Goal: Task Accomplishment & Management: Complete application form

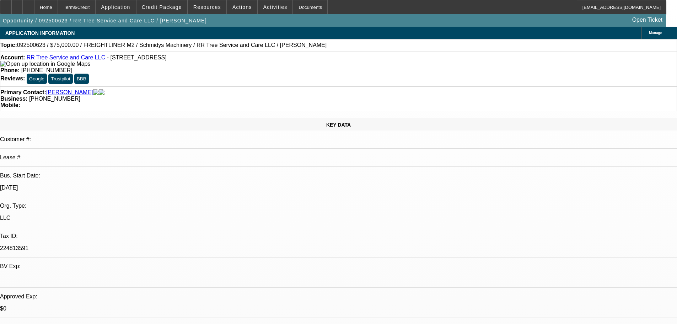
select select "0"
select select "3"
select select "0"
select select "6"
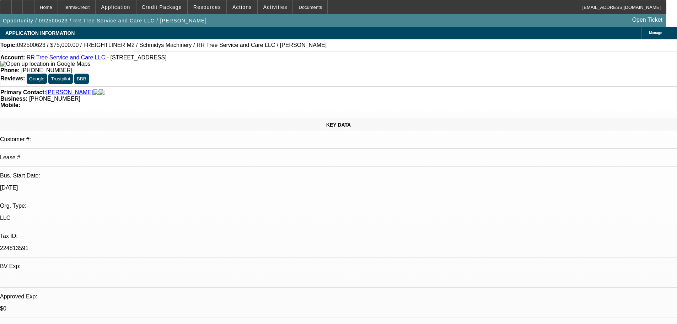
select select "0"
select select "2"
select select "0"
select select "6"
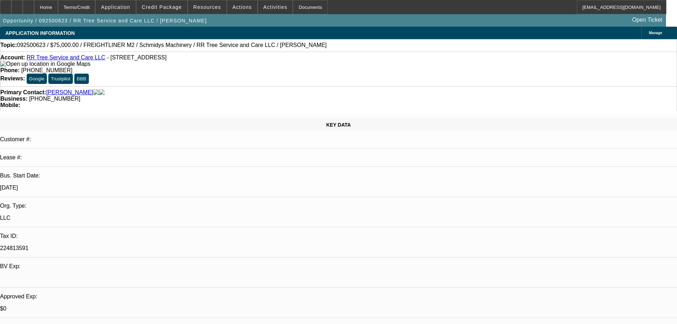
select select "0"
select select "6"
click at [174, 9] on span "Credit Package" at bounding box center [162, 7] width 40 height 6
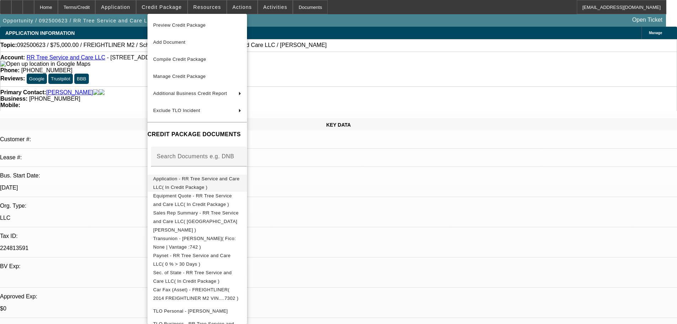
click at [206, 185] on button "Application - RR Tree Service and Care LLC( In Credit Package )" at bounding box center [198, 183] width 100 height 17
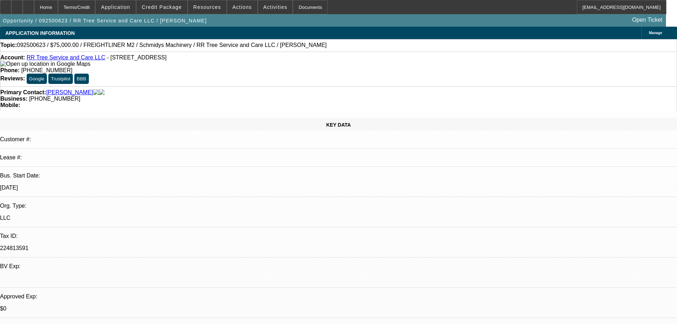
select select "0"
select select "3"
select select "0"
select select "6"
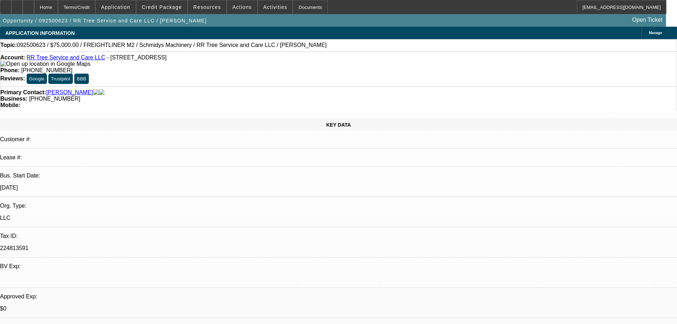
select select "0"
select select "2"
select select "0"
select select "6"
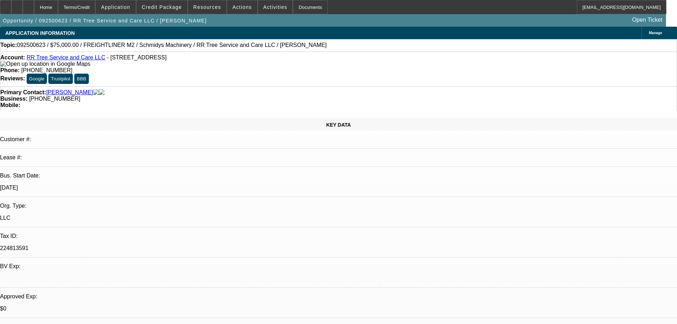
select select "0"
select select "6"
click at [23, 10] on div at bounding box center [16, 7] width 11 height 14
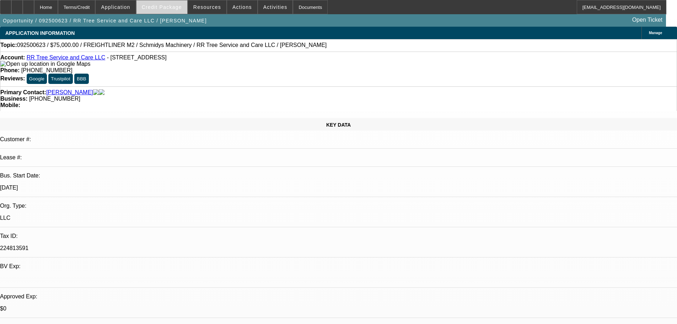
click at [182, 10] on span "Credit Package" at bounding box center [162, 7] width 40 height 6
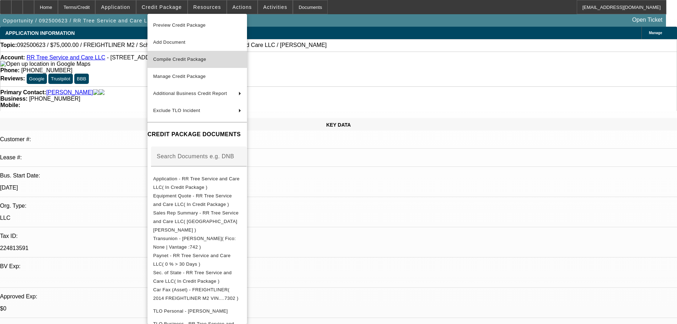
click at [195, 58] on span "Compile Credit Package" at bounding box center [179, 59] width 53 height 5
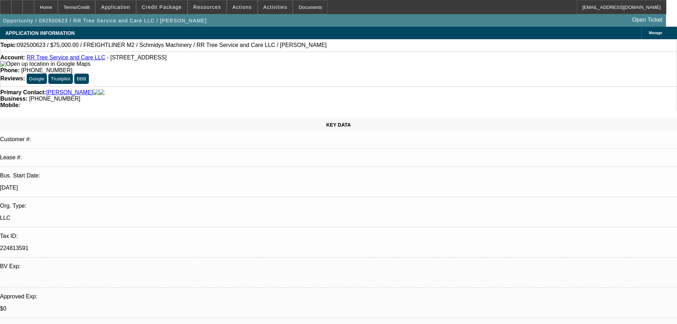
select select "0"
select select "3"
select select "0"
select select "6"
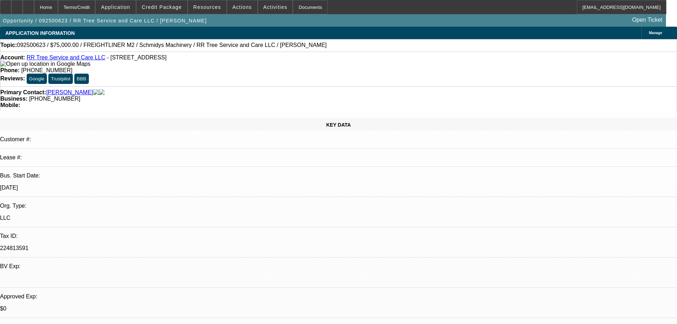
select select "0"
select select "2"
select select "0"
select select "6"
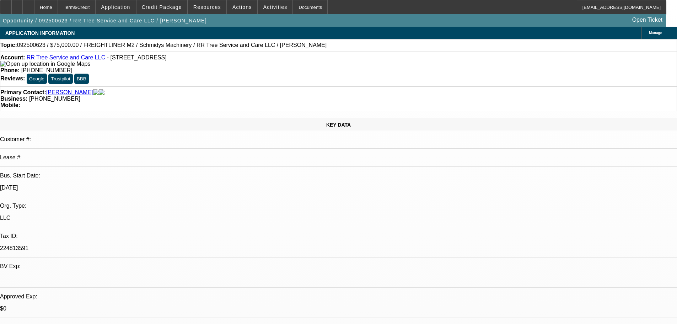
select select "0"
select select "6"
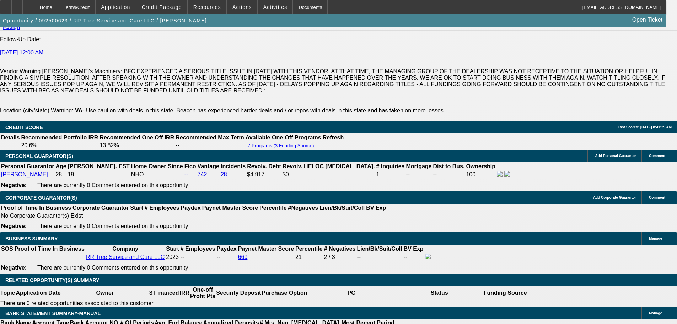
scroll to position [1138, 0]
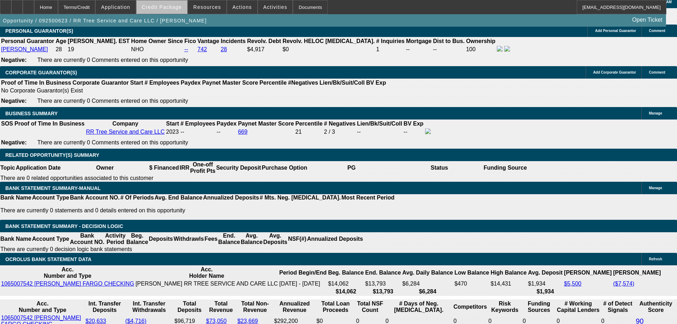
click at [176, 8] on span "Credit Package" at bounding box center [162, 7] width 40 height 6
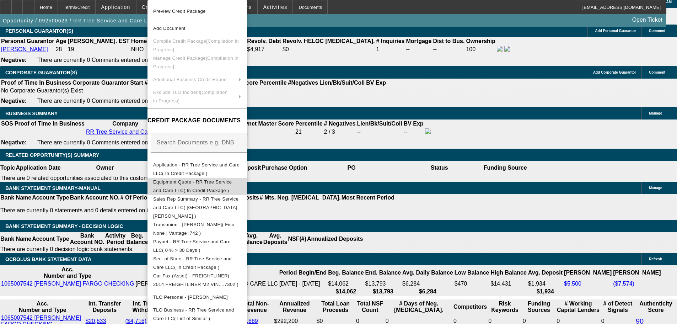
click at [188, 182] on span "Equipment Quote - RR Tree Service and Care LLC( In Credit Package )" at bounding box center [192, 186] width 79 height 14
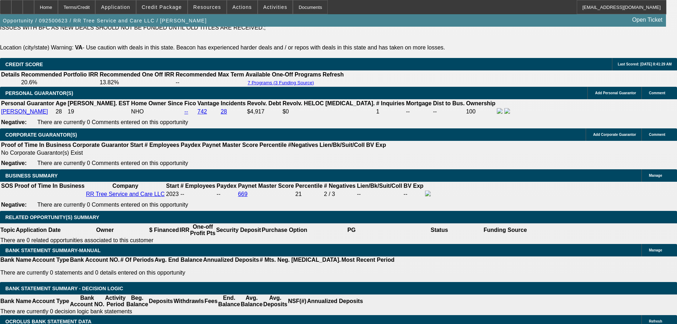
scroll to position [1036, 0]
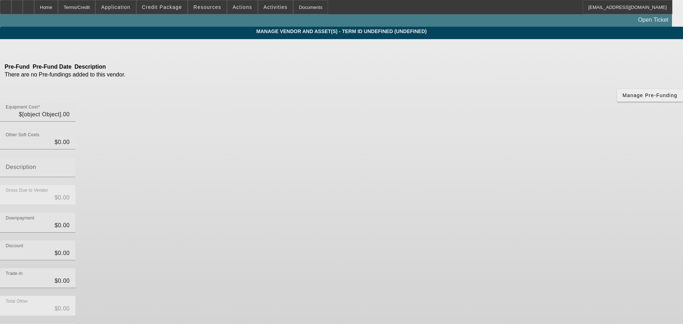
type input "$105,000.00"
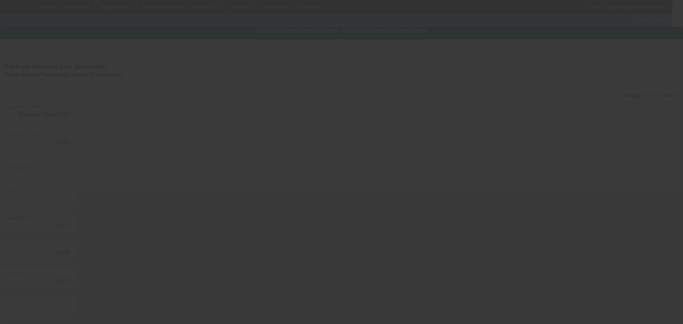
type input "$105,000.00"
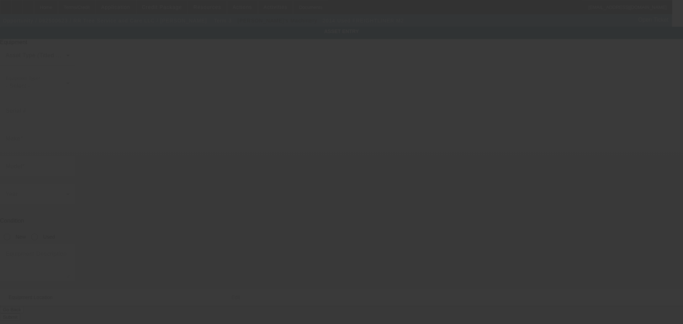
type input "1FVDCXDT8EHFX7302"
type input "Freightliner"
type input "M2"
radio input "true"
type input "440 green mountain Road"
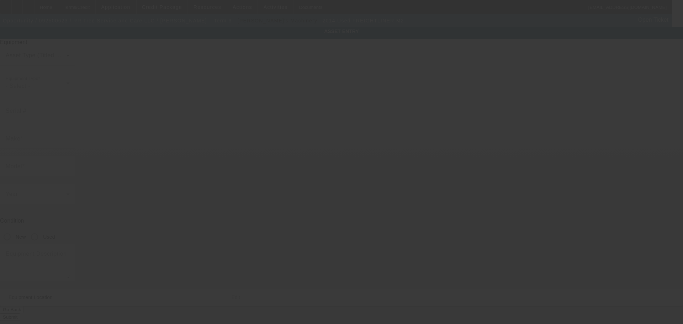
type input "Rural Retreat"
type input "24368"
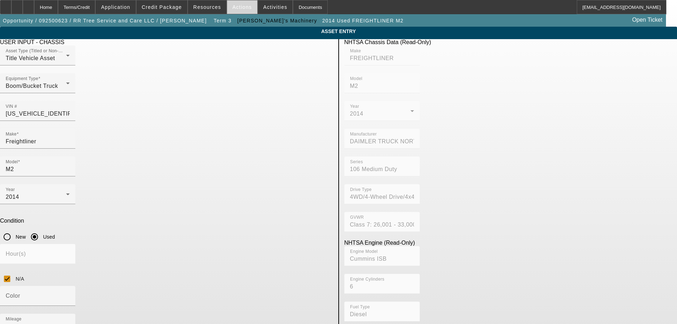
click at [233, 9] on span "Actions" at bounding box center [243, 7] width 20 height 6
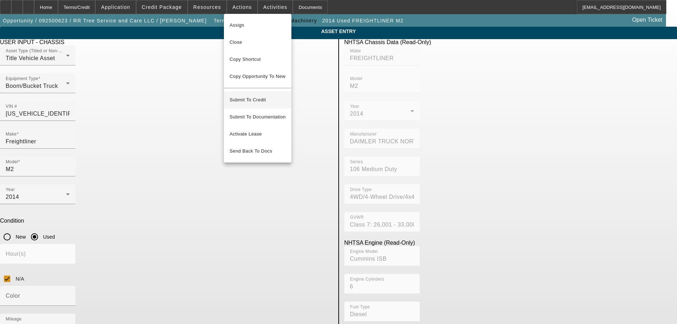
click at [256, 96] on span "Submit To Credit" at bounding box center [258, 100] width 56 height 9
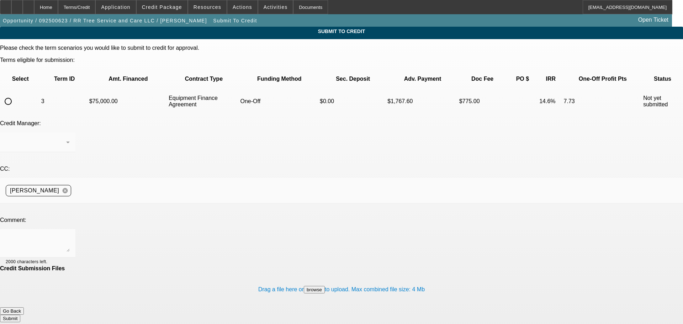
click at [15, 94] on input "radio" at bounding box center [8, 101] width 14 height 14
radio input "true"
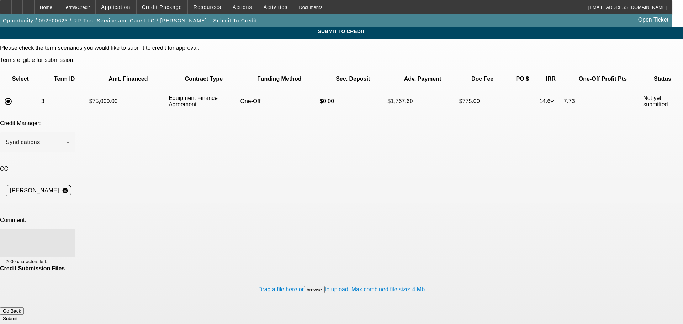
click at [70, 235] on textarea at bounding box center [38, 243] width 64 height 17
type textarea "customer has accepted terms and the final invoice is in the file. Please send t…"
click at [20, 315] on button "Submit" at bounding box center [10, 318] width 20 height 7
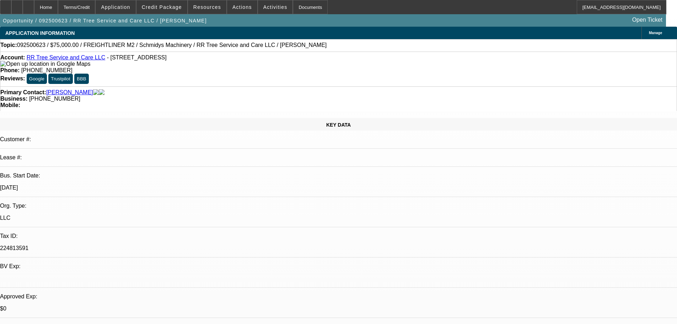
select select "0"
select select "3"
select select "0"
select select "6"
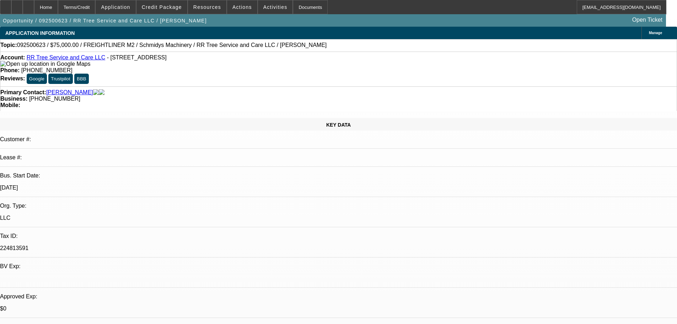
select select "0"
select select "2"
select select "0"
select select "6"
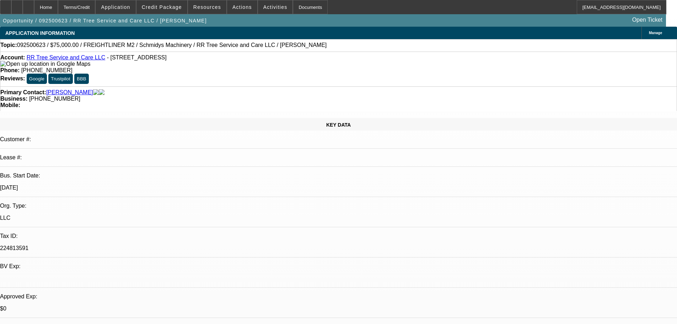
select select "0"
select select "6"
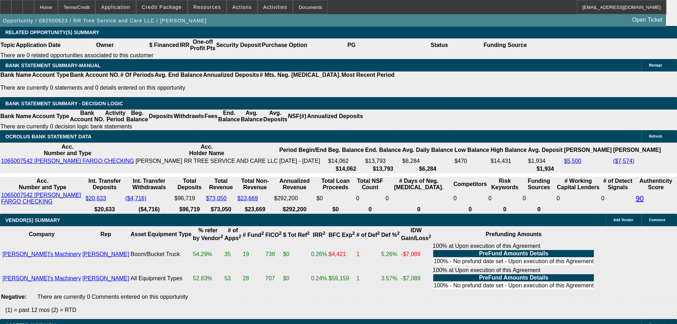
scroll to position [1258, 0]
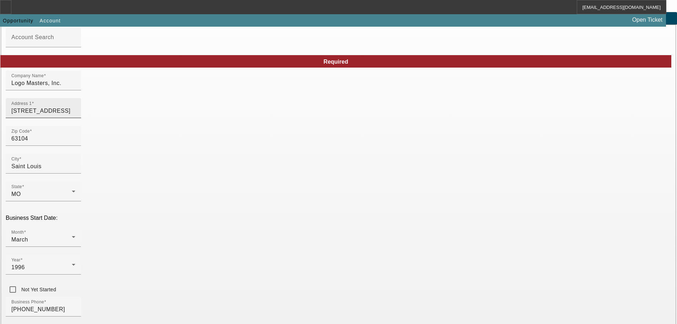
scroll to position [125, 0]
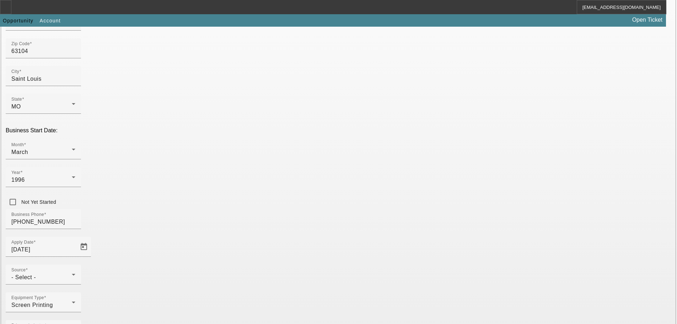
drag, startPoint x: 485, startPoint y: 308, endPoint x: 361, endPoint y: 297, distance: 124.6
click at [72, 273] on div "- Select -" at bounding box center [41, 277] width 60 height 9
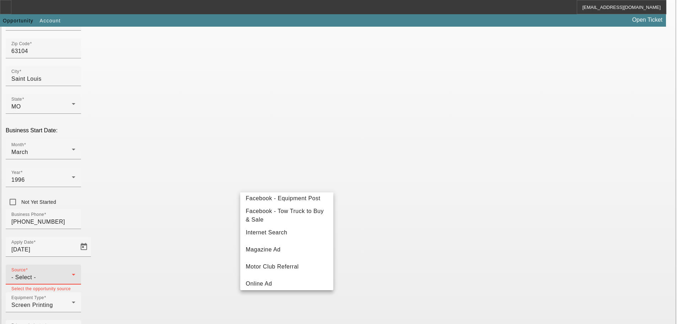
scroll to position [39, 0]
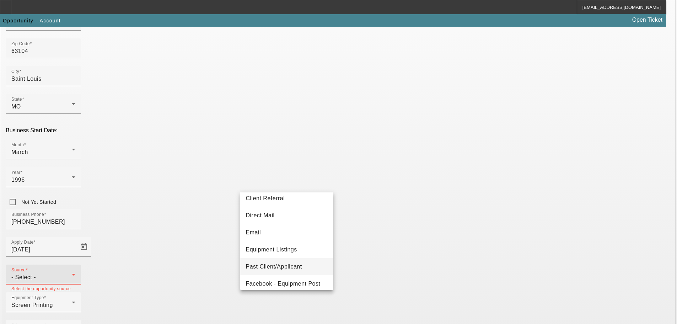
click at [305, 265] on mat-option "Past Client/Applicant" at bounding box center [286, 266] width 93 height 17
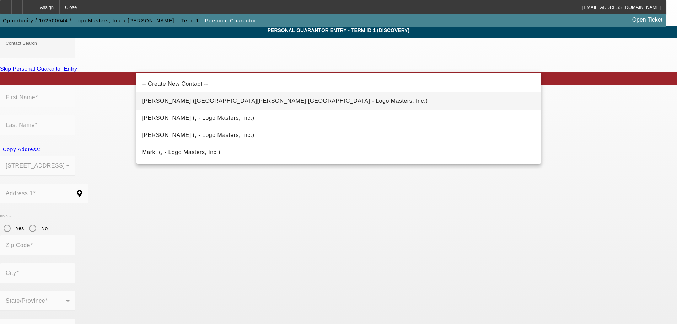
click at [231, 100] on span "Bierk, Mark (St. Louis,MO - Logo Masters, Inc.)" at bounding box center [285, 101] width 286 height 6
type input "Bierk, Mark (St. Louis,MO - Logo Masters, Inc.)"
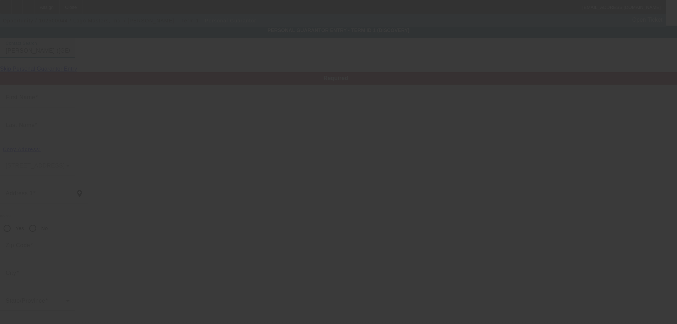
type input "Mark"
type input "Bierk"
type input "1900 S Jefferson Avenue"
radio input "true"
type input "63104"
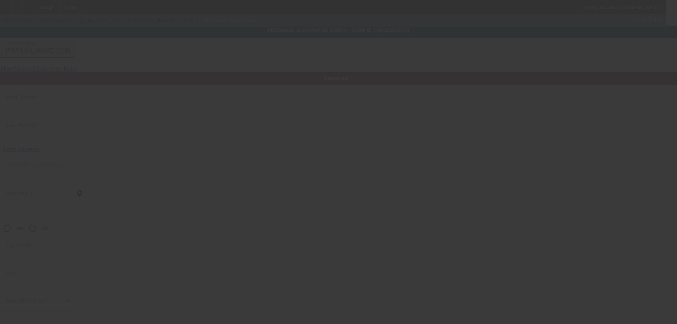
type input "St. Louis"
type input "[PHONE_NUMBER]"
type input "100"
type input "488-84-0540"
type input "mbierk@logo-masters.com"
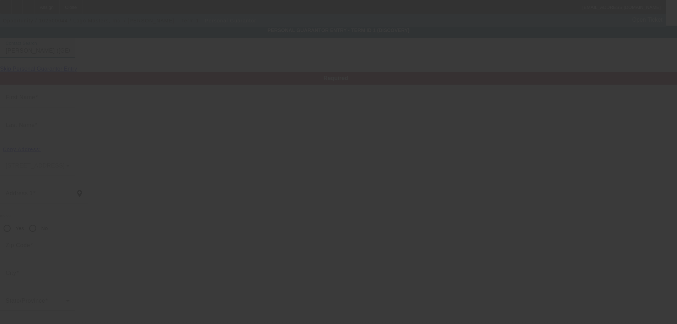
type input "(314) 984-0067"
type input "[PHONE_NUMBER]"
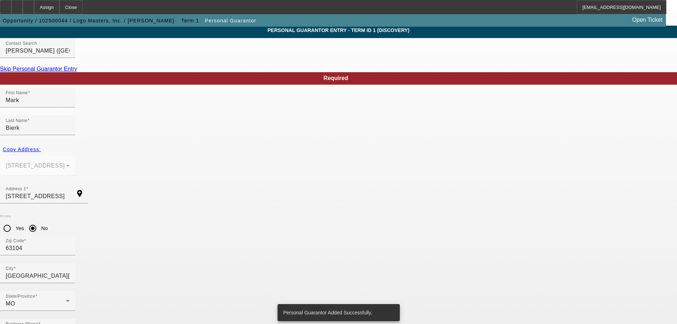
scroll to position [0, 0]
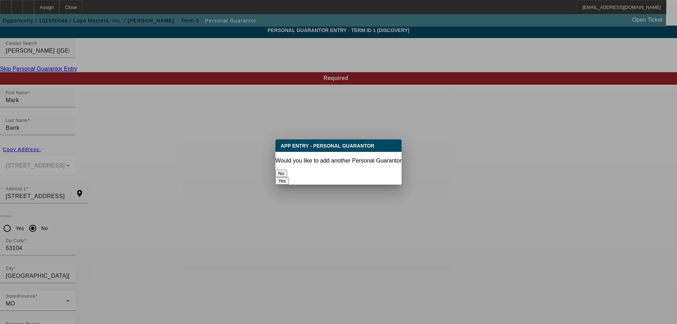
click at [287, 173] on button "No" at bounding box center [282, 173] width 12 height 7
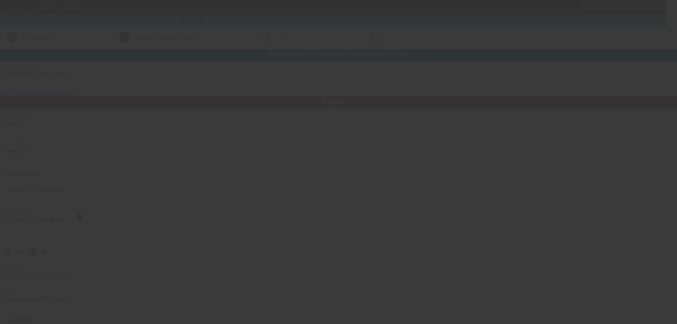
scroll to position [24, 0]
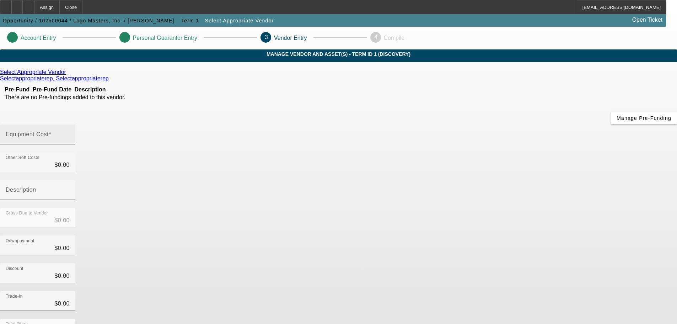
click at [49, 131] on mat-label "Equipment Cost" at bounding box center [27, 134] width 43 height 6
click at [70, 133] on input "Equipment Cost" at bounding box center [38, 137] width 64 height 9
type input "6"
type input "$6.00"
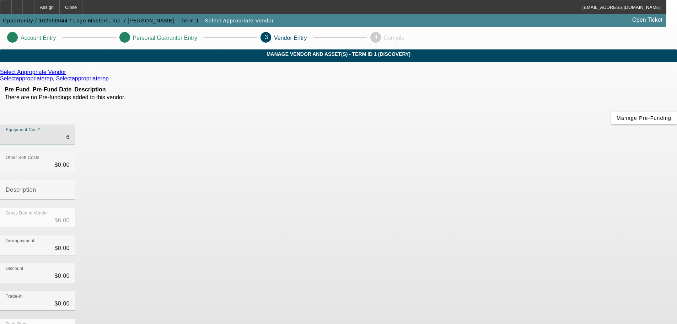
type input "62"
type input "$62.00"
type input "620"
type input "$620.00"
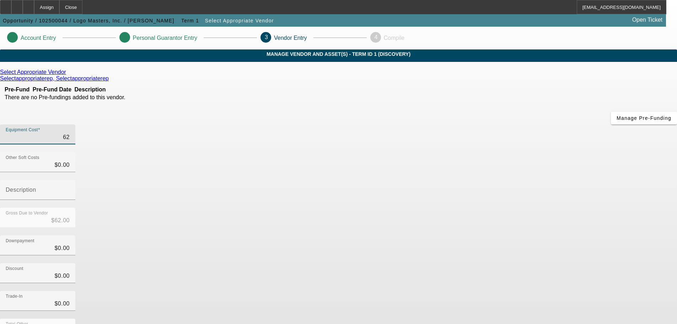
type input "$620.00"
type input "6208"
type input "$6,208.00"
type input "62087"
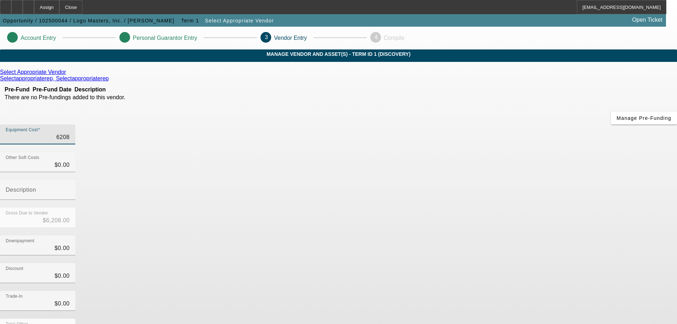
type input "$62,087.00"
type input "62087.2"
type input "$62,087.20"
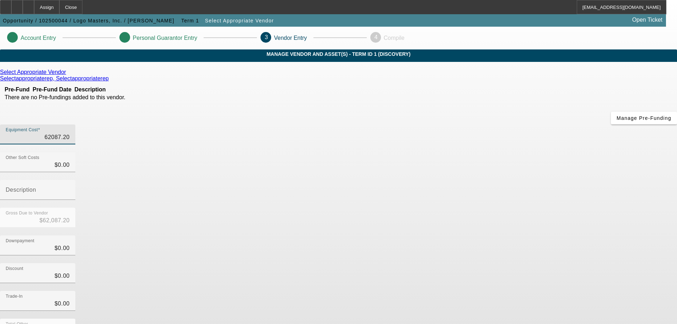
type input "$62,087.20"
click at [212, 244] on div "Select Appropriate Vendor Selectappropriaterep, Selectappropriaterep Pre-Fund P…" at bounding box center [338, 225] width 677 height 313
click at [194, 75] on div "Select Appropriate Vendor" at bounding box center [338, 72] width 677 height 6
click at [68, 75] on icon at bounding box center [68, 72] width 0 height 6
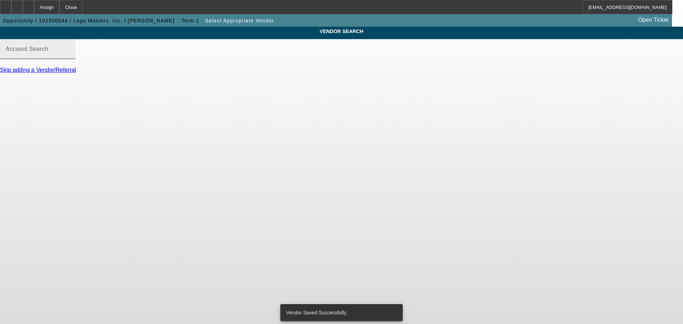
click at [70, 56] on input "Account Search" at bounding box center [38, 52] width 64 height 9
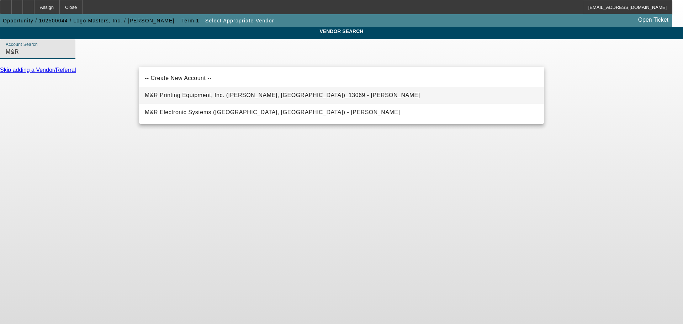
click at [217, 99] on span "M&R Printing Equipment, Inc. (Roselle, IL)_13069 - Sweem, Danny" at bounding box center [282, 95] width 275 height 9
type input "M&R Printing Equipment, Inc. (Roselle, IL)_13069 - Sweem, Danny"
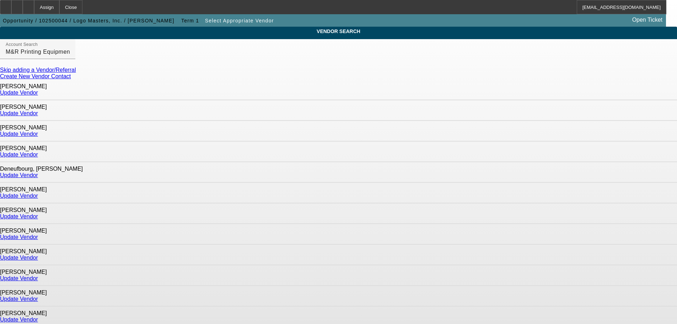
click at [38, 151] on link "Update Vendor" at bounding box center [19, 154] width 38 height 6
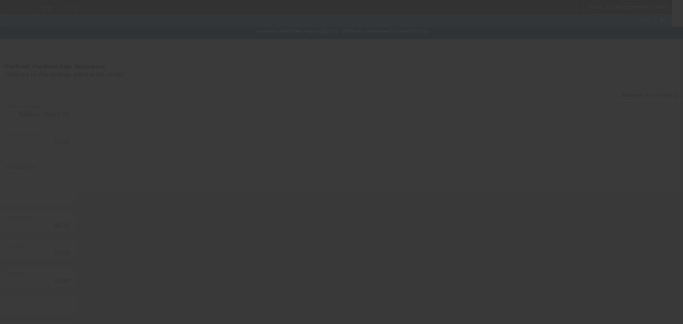
type input "$62,087.20"
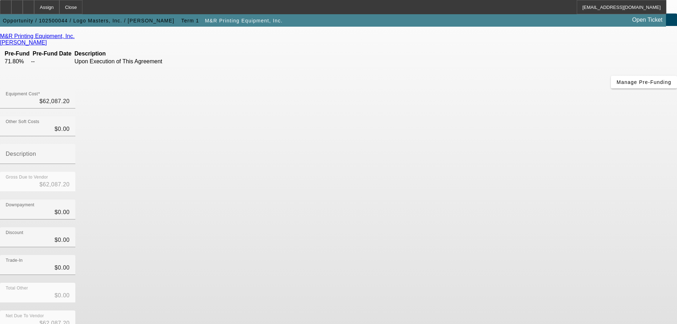
scroll to position [36, 0]
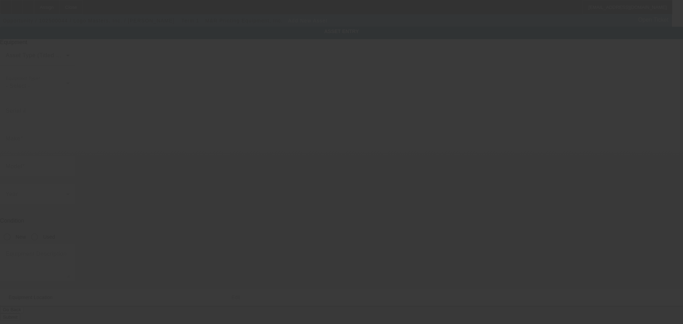
type input "1900A S Jefferson Ave"
type input "Saint Louis"
type input "63104"
type input "Saint Louis City"
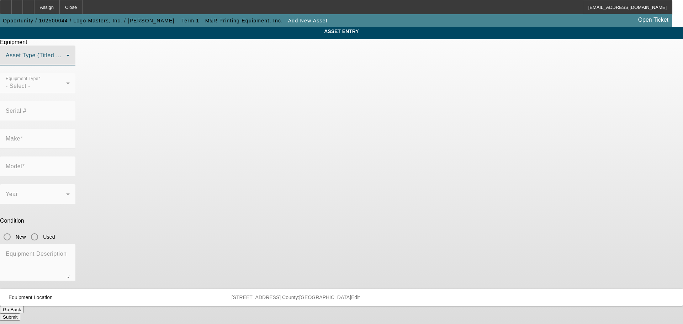
click at [66, 63] on span at bounding box center [36, 58] width 60 height 9
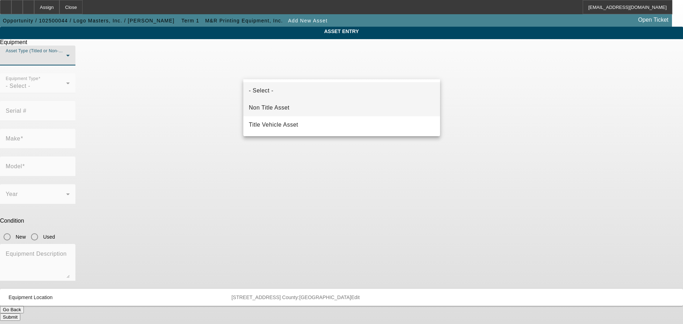
click at [283, 106] on span "Non Title Asset" at bounding box center [269, 107] width 41 height 9
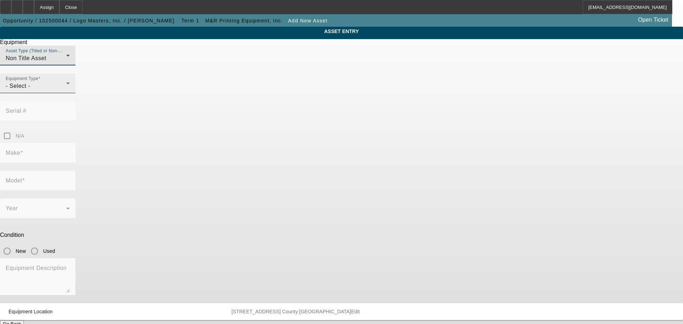
click at [66, 90] on div "- Select -" at bounding box center [36, 86] width 60 height 9
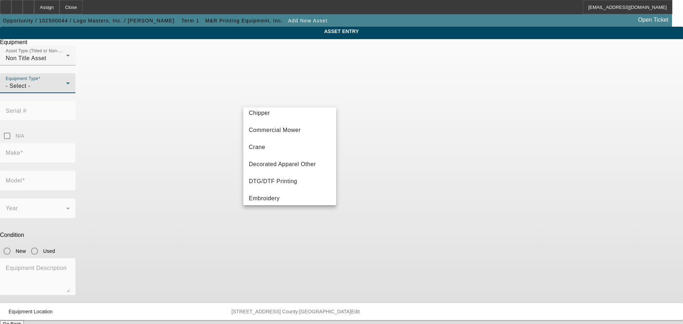
scroll to position [178, 0]
click at [289, 108] on span "Screen Printing" at bounding box center [270, 111] width 42 height 9
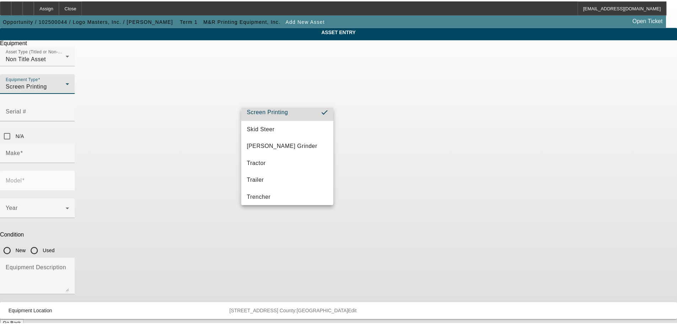
scroll to position [174, 0]
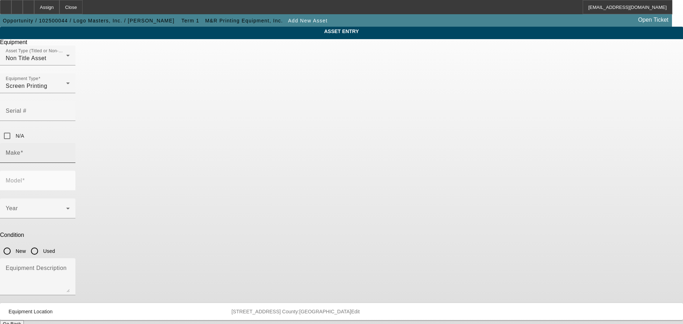
click at [70, 143] on div "Make" at bounding box center [38, 153] width 64 height 20
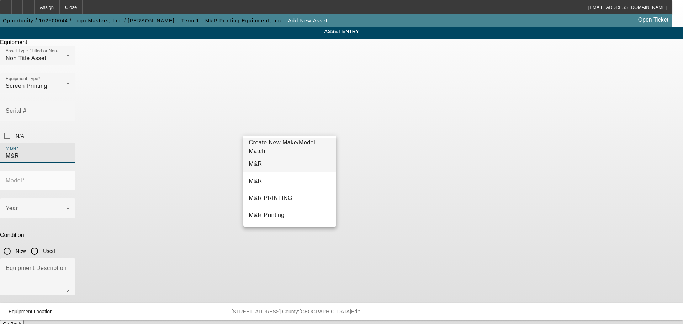
type input "M&R"
drag, startPoint x: 263, startPoint y: 163, endPoint x: 290, endPoint y: 152, distance: 28.7
click at [263, 163] on mat-option "M&R" at bounding box center [289, 163] width 93 height 17
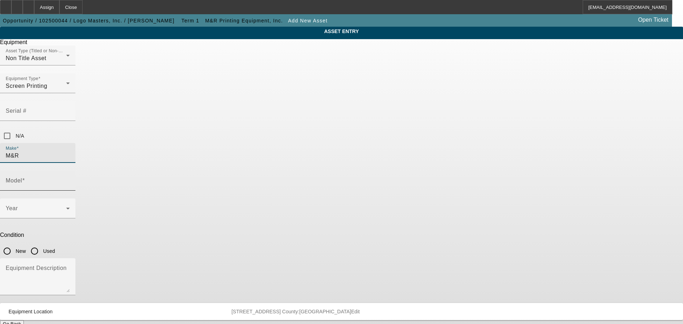
click at [22, 177] on mat-label "Model" at bounding box center [14, 180] width 16 height 6
click at [70, 179] on input "Model" at bounding box center [38, 183] width 64 height 9
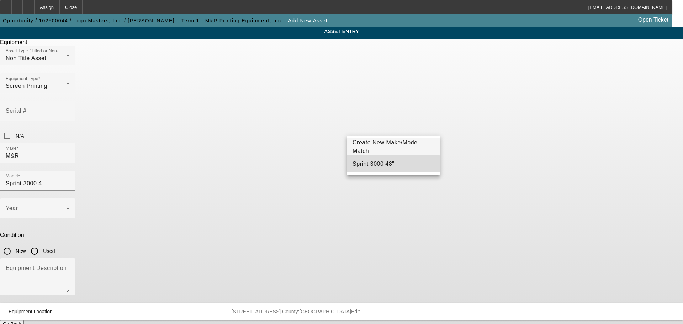
click at [383, 164] on span "Sprint 3000 48"" at bounding box center [373, 164] width 42 height 6
type input "Sprint 3000 48""
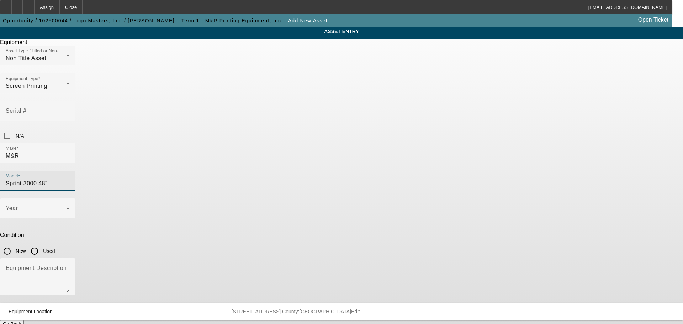
click at [14, 244] on input "New" at bounding box center [7, 251] width 14 height 14
radio input "true"
click at [66, 207] on span at bounding box center [36, 211] width 60 height 9
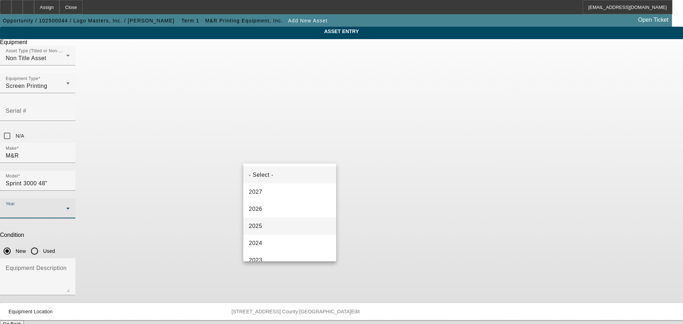
click at [277, 222] on mat-option "2025" at bounding box center [289, 226] width 93 height 17
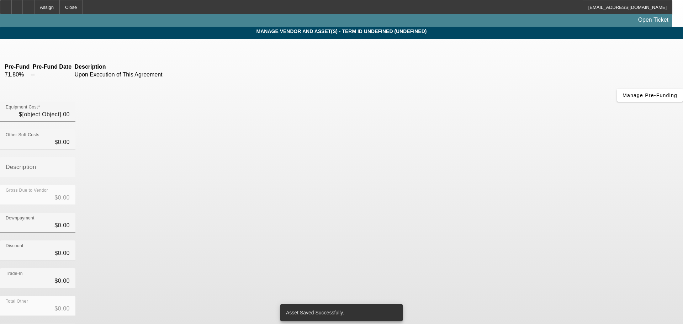
type input "$62,087.20"
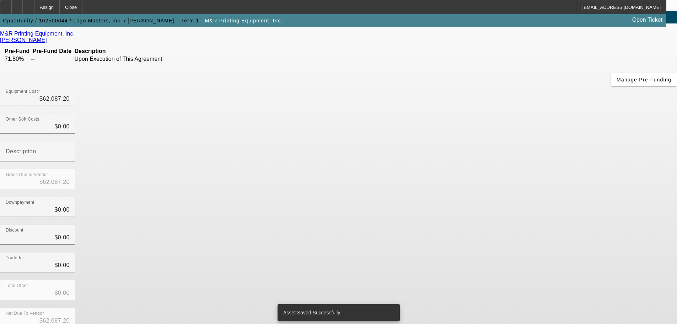
scroll to position [39, 0]
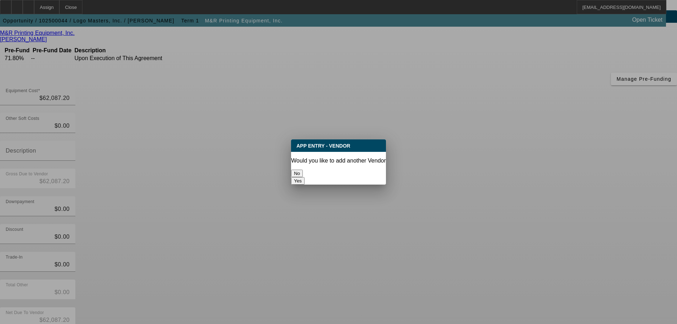
scroll to position [0, 0]
click at [303, 172] on button "No" at bounding box center [297, 173] width 12 height 7
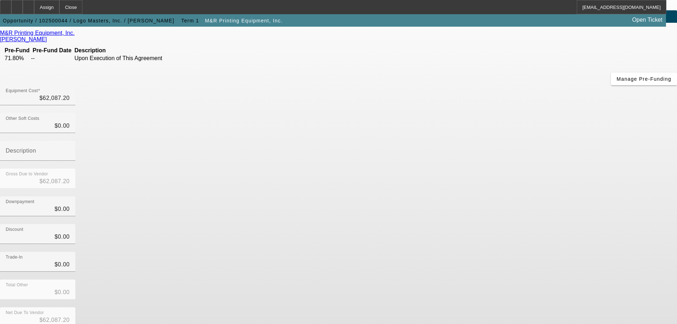
scroll to position [39, 0]
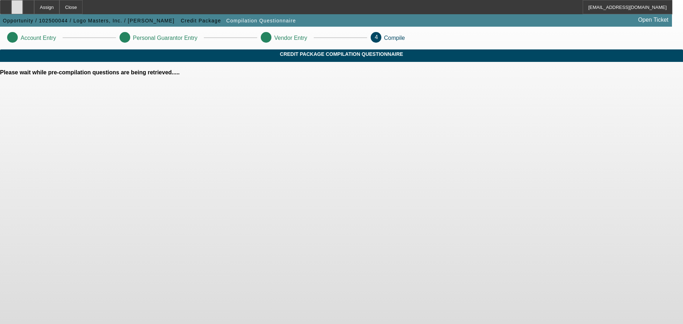
click at [23, 5] on div at bounding box center [16, 7] width 11 height 14
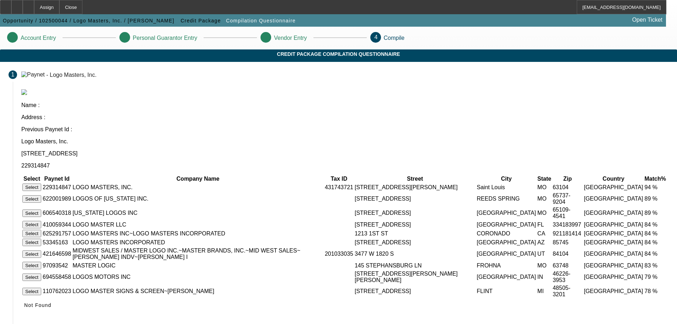
click at [41, 183] on button "Select" at bounding box center [31, 186] width 19 height 7
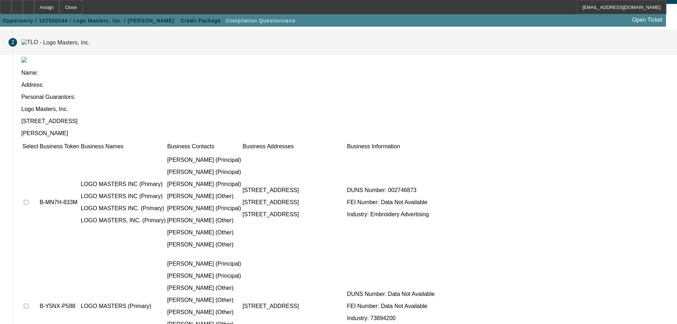
click at [28, 200] on input "checkbox" at bounding box center [26, 202] width 5 height 5
checkbox input "true"
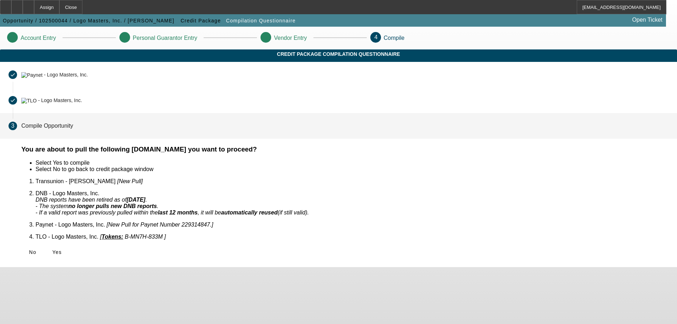
scroll to position [0, 0]
click at [62, 249] on span "Yes" at bounding box center [57, 252] width 10 height 6
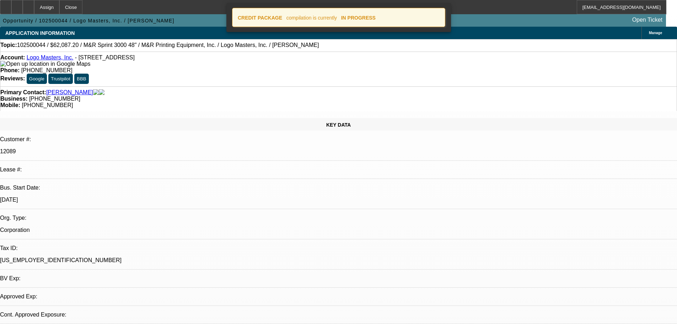
select select "0"
select select "2"
select select "0.1"
select select "4"
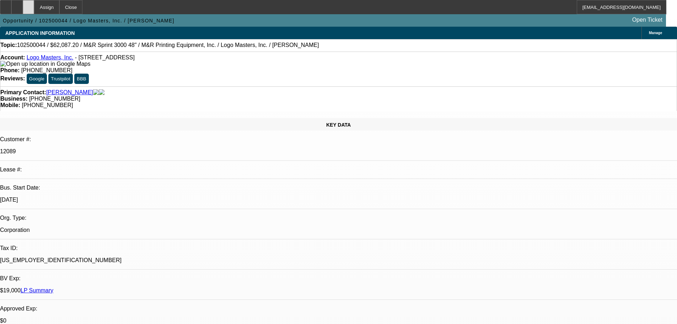
click at [34, 10] on div at bounding box center [28, 7] width 11 height 14
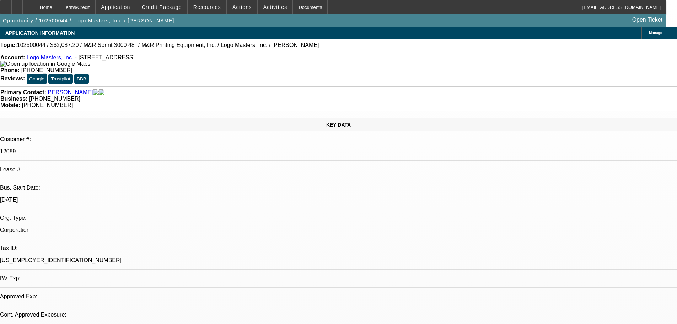
select select "0"
select select "2"
select select "0.1"
select select "4"
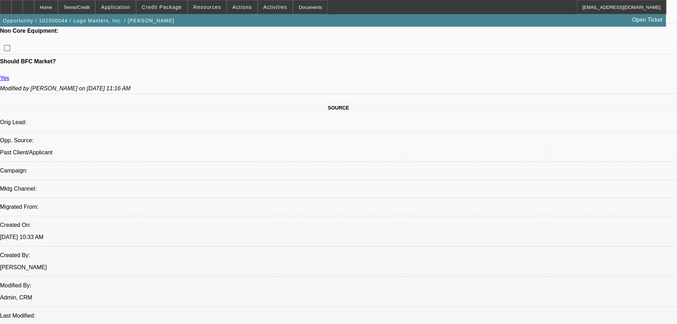
scroll to position [356, 0]
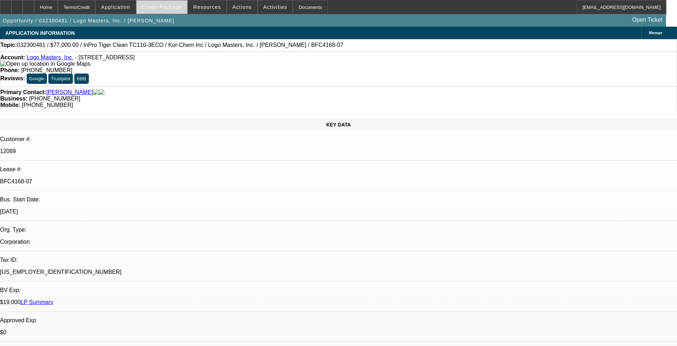
select select "0"
select select "0.1"
select select "4"
select select "0"
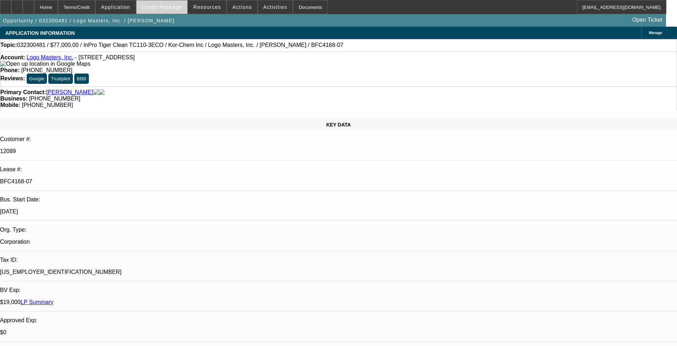
select select "0"
select select "0.1"
select select "4"
select select "0"
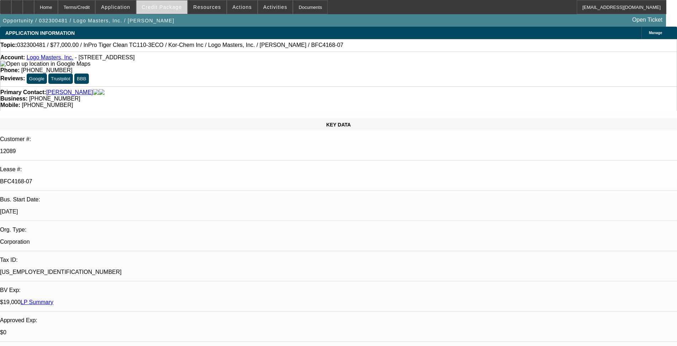
select select "0.1"
select select "4"
select select "0"
select select "0.1"
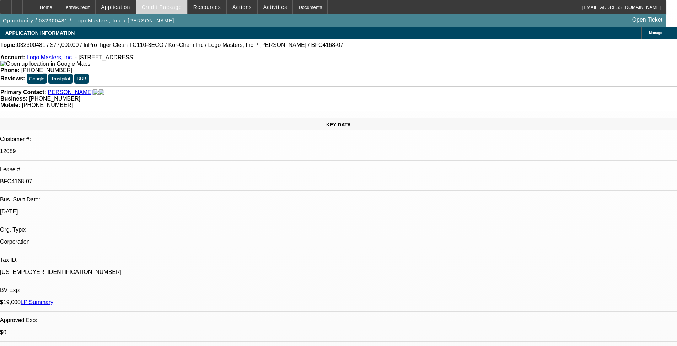
select select "4"
click at [161, 9] on span "Credit Package" at bounding box center [162, 7] width 40 height 6
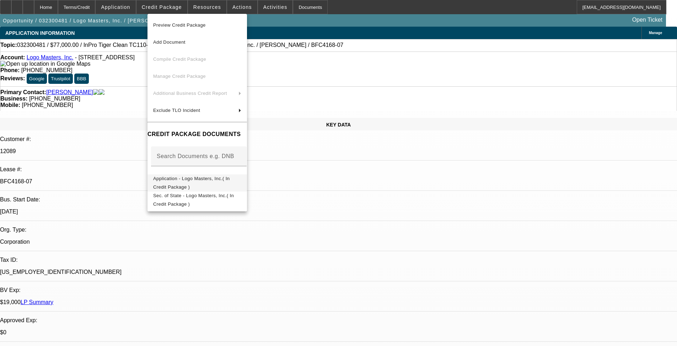
click at [188, 180] on span "Application - Logo Masters, Inc.( In Credit Package )" at bounding box center [191, 183] width 77 height 14
